Goal: Task Accomplishment & Management: Complete application form

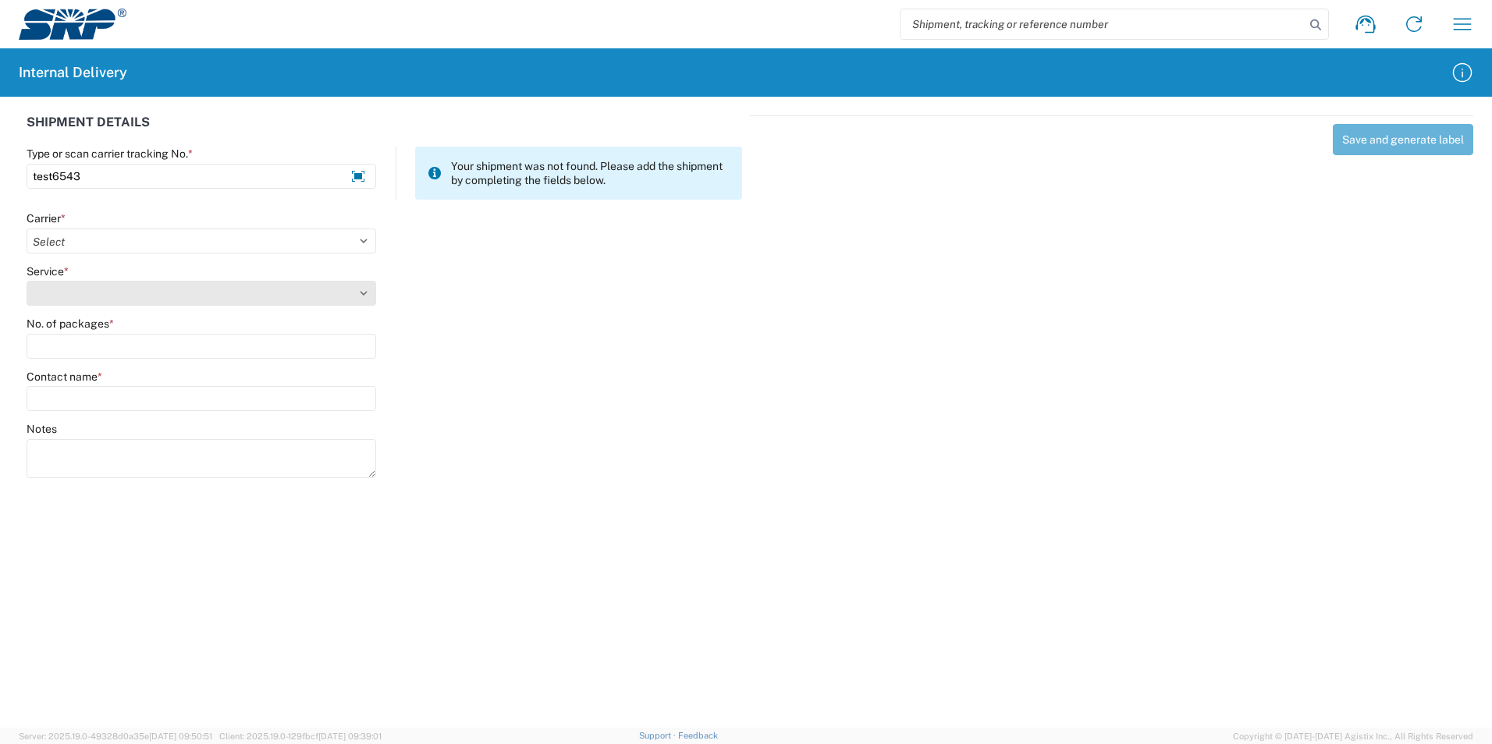
type input "test6543"
click at [367, 294] on select "Service *" at bounding box center [202, 293] width 350 height 25
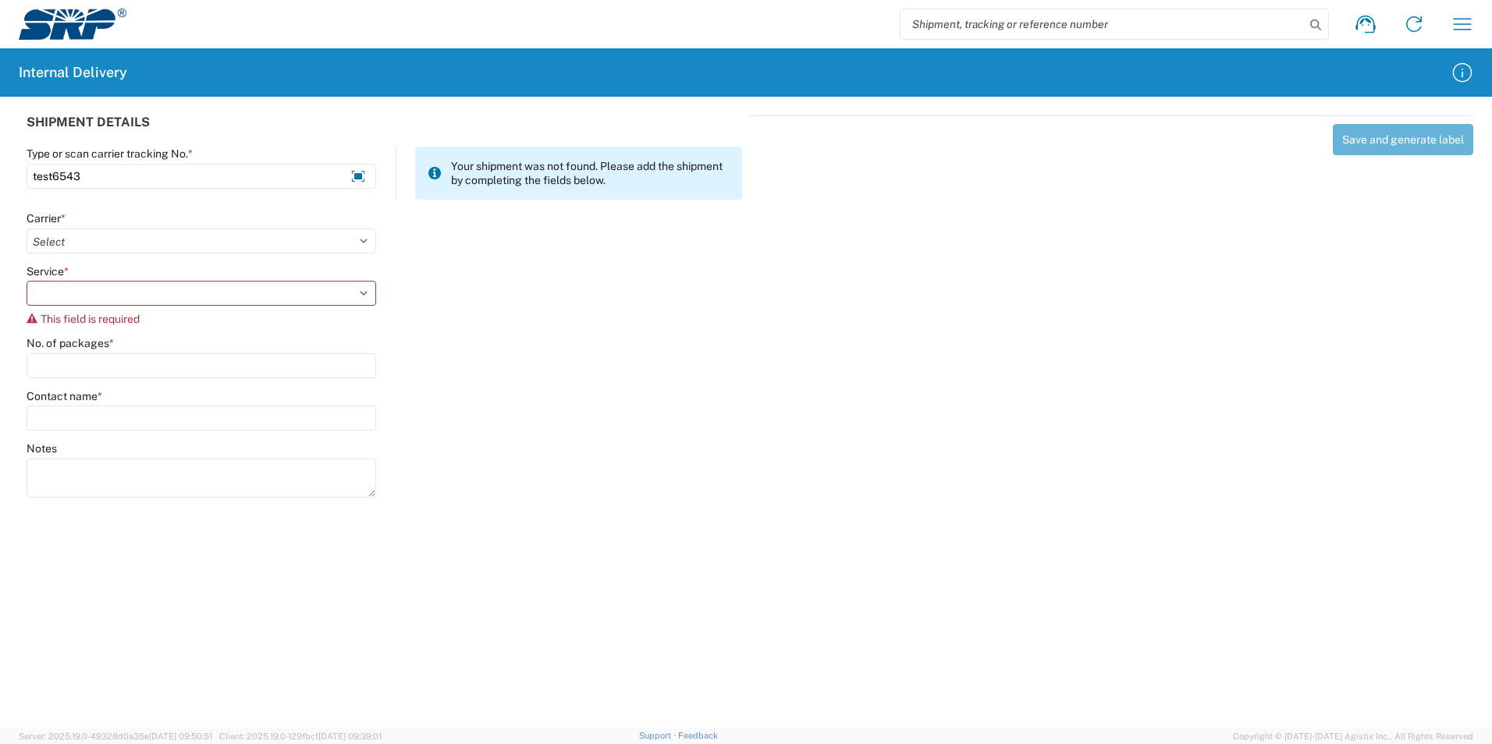
click at [424, 272] on div "Service * This field is required" at bounding box center [385, 300] width 732 height 73
click at [363, 246] on select "Select AcctPay Amazon Logistics ATI Trucking BC Dimerco Logistics Empire Southw…" at bounding box center [202, 241] width 350 height 25
click at [448, 389] on div "No. of packages *" at bounding box center [385, 382] width 732 height 53
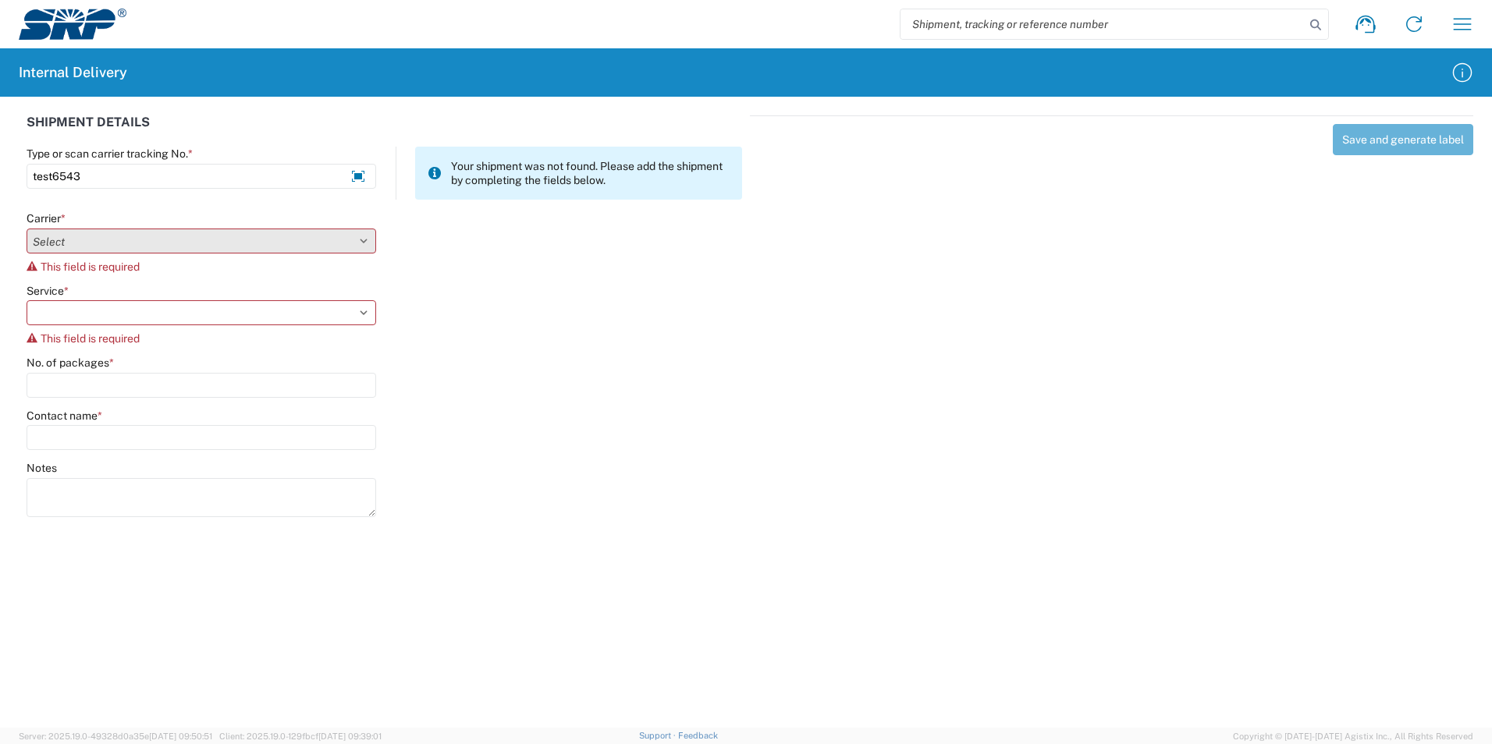
click at [336, 247] on select "Select AcctPay Amazon Logistics ATI Trucking BC Dimerco Logistics Empire Southw…" at bounding box center [202, 241] width 350 height 25
click at [368, 243] on select "Select AcctPay Amazon Logistics ATI Trucking BC Dimerco Logistics Empire Southw…" at bounding box center [202, 241] width 350 height 25
click at [364, 243] on select "Select AcctPay Amazon Logistics ATI Trucking BC Dimerco Logistics Empire Southw…" at bounding box center [202, 241] width 350 height 25
